Goal: Find contact information: Find contact information

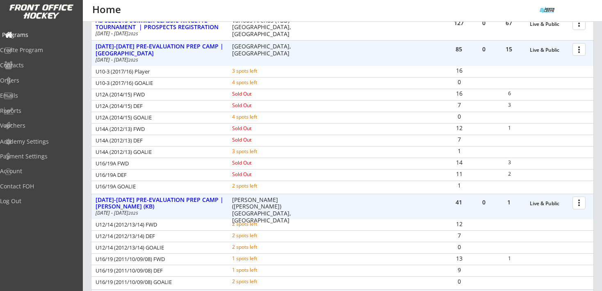
click at [31, 34] on div "Programs" at bounding box center [39, 35] width 74 height 6
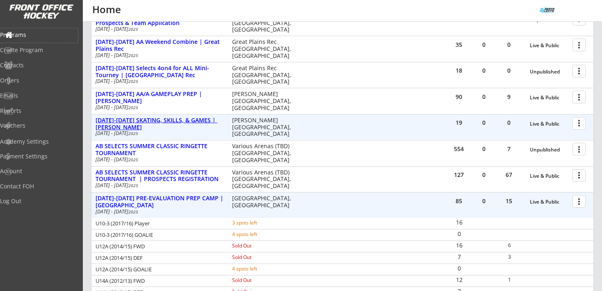
scroll to position [181, 0]
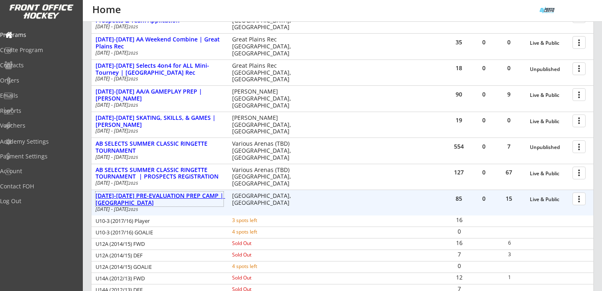
click at [185, 194] on div "[DATE]-[DATE] PRE-EVALUATION PREP CAMP | [GEOGRAPHIC_DATA]" at bounding box center [160, 199] width 128 height 14
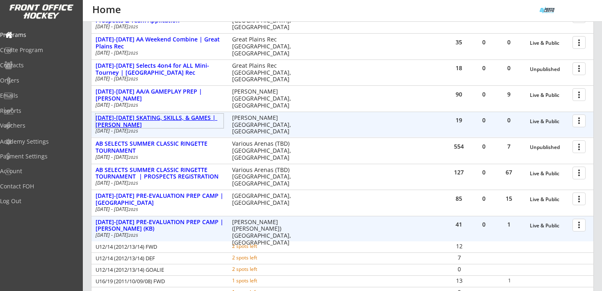
click at [176, 116] on div "[DATE]-[DATE] SKATING, SKILLS, & GAMES | [PERSON_NAME]" at bounding box center [160, 121] width 128 height 14
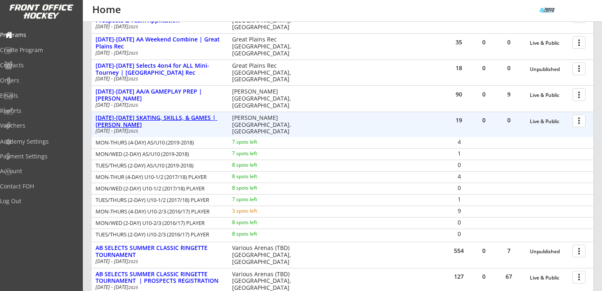
click at [176, 116] on div "[DATE]-[DATE] SKATING, SKILLS, & GAMES | [PERSON_NAME]" at bounding box center [160, 121] width 128 height 14
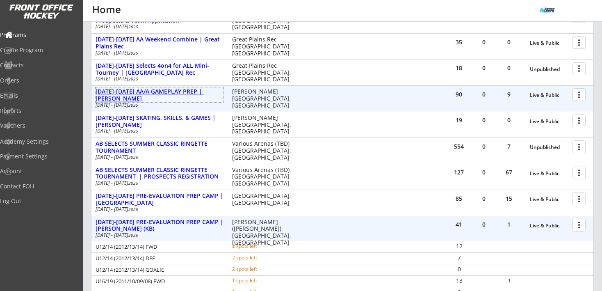
click at [177, 94] on div "[DATE]-[DATE] AA/A GAMEPLAY PREP | [PERSON_NAME]" at bounding box center [160, 95] width 128 height 14
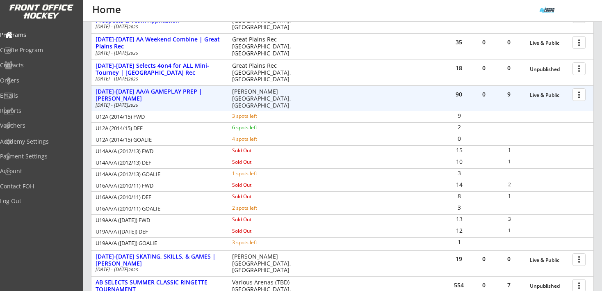
click at [581, 94] on div at bounding box center [580, 94] width 14 height 14
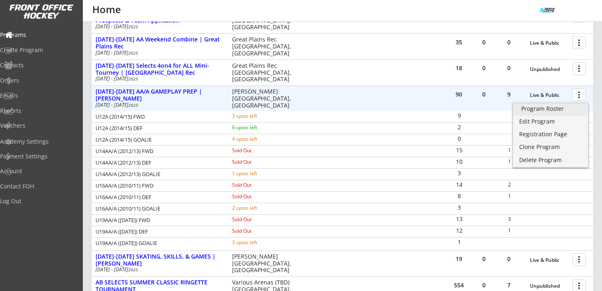
click at [555, 112] on link "Program Roster" at bounding box center [550, 109] width 75 height 12
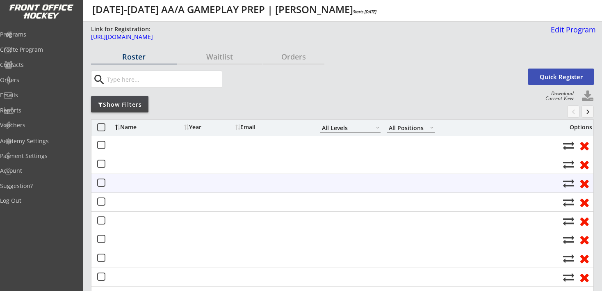
select select ""All Levels""
select select ""All Positions""
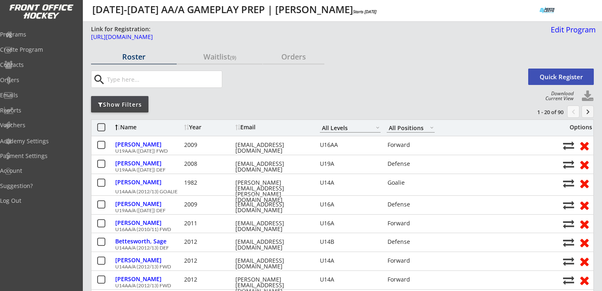
click at [139, 103] on div "Show Filters" at bounding box center [119, 104] width 57 height 8
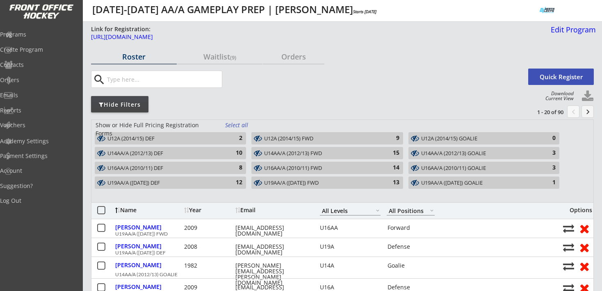
click at [233, 121] on div "Select all" at bounding box center [240, 125] width 30 height 8
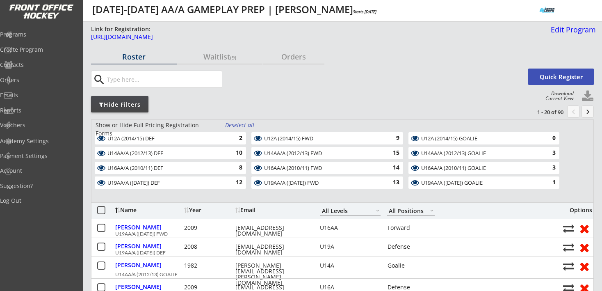
click at [243, 125] on div "Deselect all" at bounding box center [240, 125] width 30 height 8
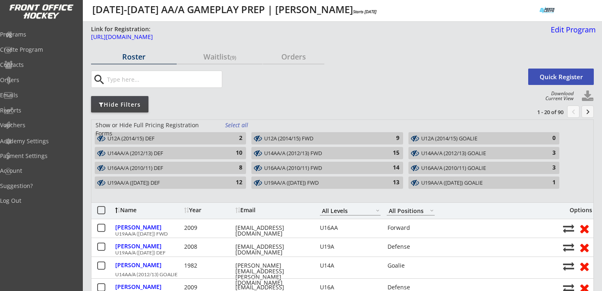
click at [456, 180] on div "U19AA/A ([DATE]) GOALIE" at bounding box center [479, 183] width 116 height 7
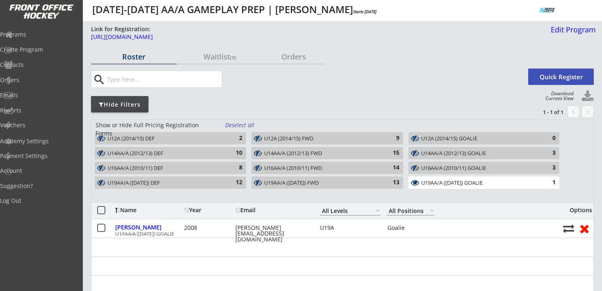
click at [456, 180] on div "U19AA/A ([DATE]) GOALIE" at bounding box center [479, 183] width 116 height 7
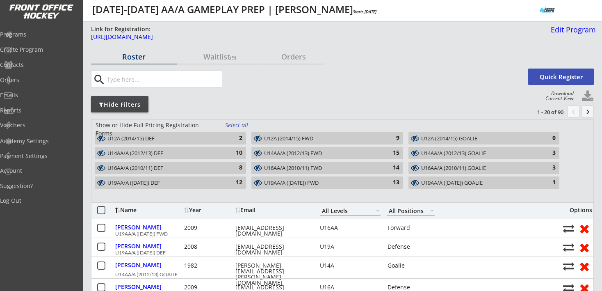
click at [457, 171] on div "U16AA/A (2010/11) GOALIE" at bounding box center [479, 168] width 116 height 7
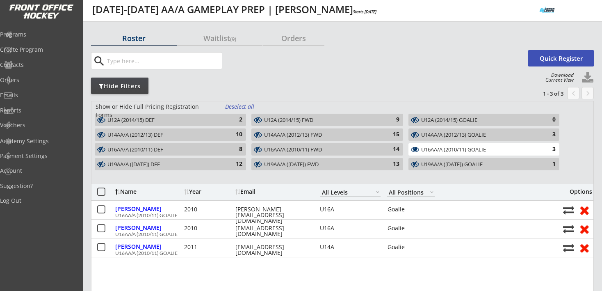
scroll to position [19, 0]
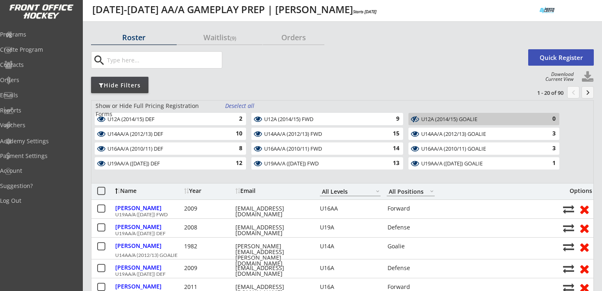
click at [237, 105] on div "Deselect all" at bounding box center [240, 106] width 30 height 8
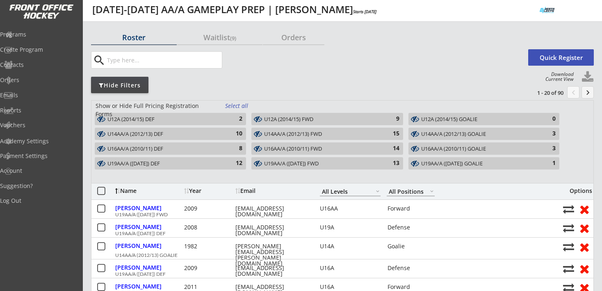
click at [470, 146] on div "U16AA/A (2010/11) GOALIE" at bounding box center [479, 149] width 116 height 7
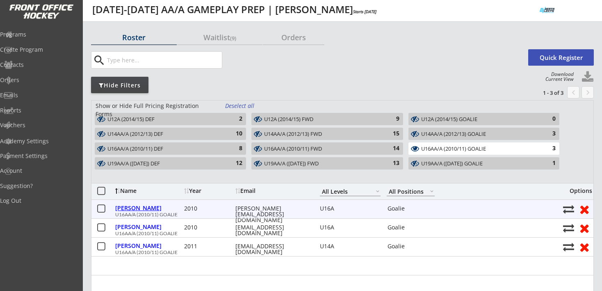
click at [154, 209] on div "Hafichuk, Claire" at bounding box center [148, 208] width 67 height 6
select select ""Goalie""
select select ""U16A""
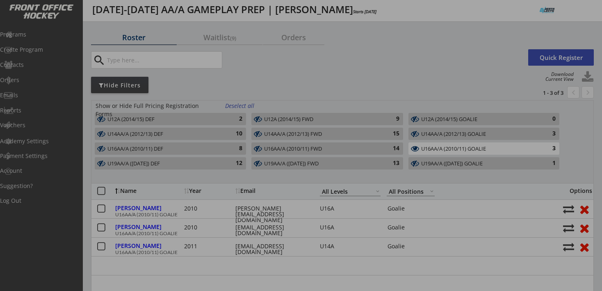
type input "Female"
type input "NWU16B"
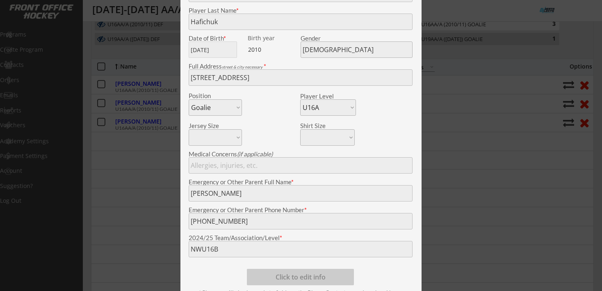
scroll to position [146, 0]
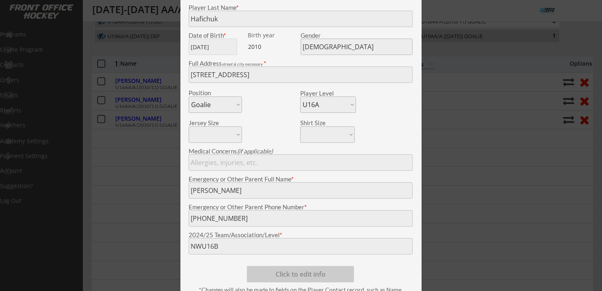
click at [160, 185] on div at bounding box center [301, 145] width 602 height 291
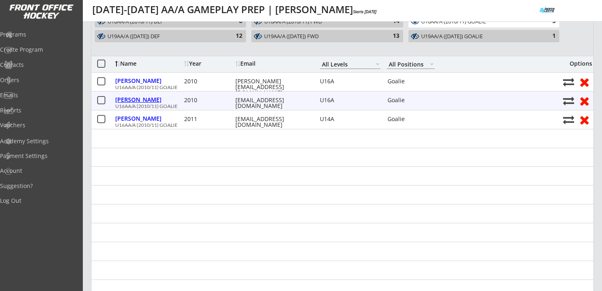
click at [154, 100] on div "Patterson, Rowan" at bounding box center [148, 100] width 67 height 6
type input "Rowan"
type input "Patterson"
type input "08/03/2010"
type input "627 Willow Brook Dr SE, Calgary, AB T2J 1N6, Canada"
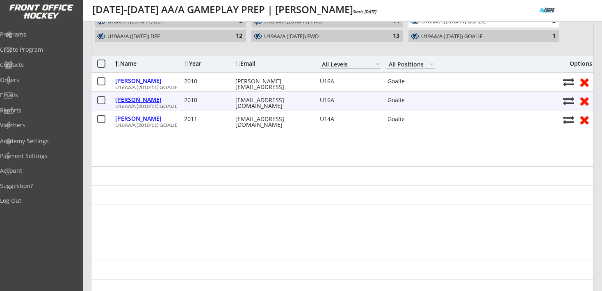
type input "Cathy Patterson"
type input "(403) 921-3495"
type input "BowView 16A"
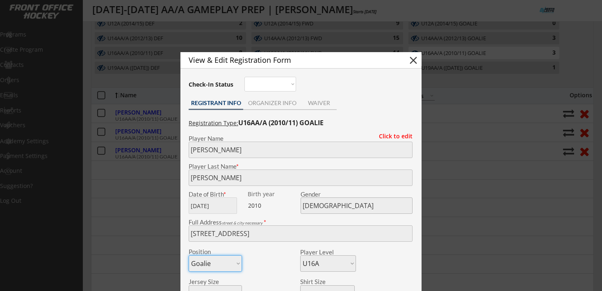
scroll to position [107, 0]
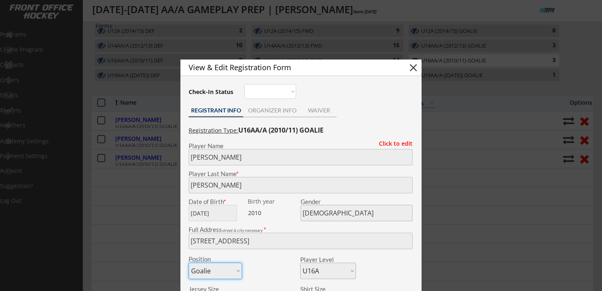
click at [411, 66] on button "close" at bounding box center [413, 68] width 12 height 12
select select ""PLACEHOLDER_1427118222253""
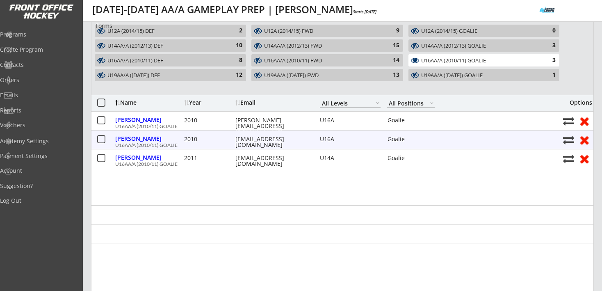
click at [278, 137] on div "hipcath@gmail.com" at bounding box center [272, 141] width 74 height 11
copy div "hipcath@gmail.com"
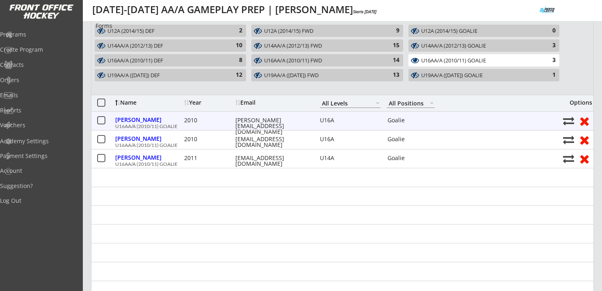
click at [258, 120] on div "erin.hafichuk@gmail.com" at bounding box center [272, 125] width 74 height 17
copy div "erin.hafichuk@gmail.com"
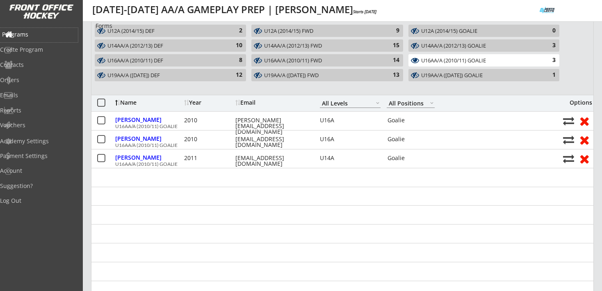
click at [33, 34] on div "Programs" at bounding box center [39, 35] width 74 height 6
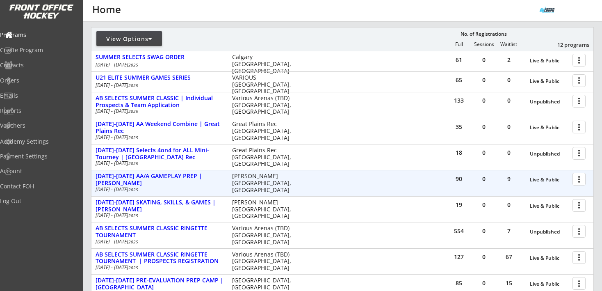
scroll to position [105, 0]
